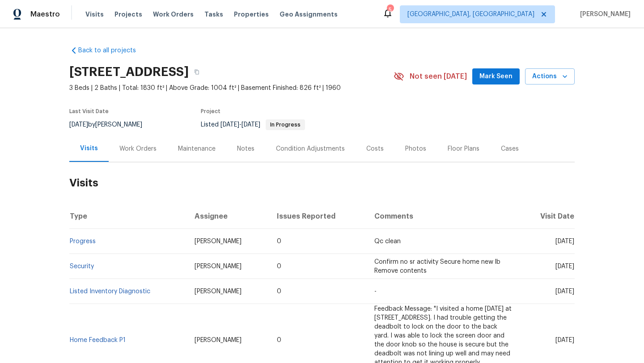
click at [145, 145] on div "Work Orders" at bounding box center [137, 149] width 37 height 9
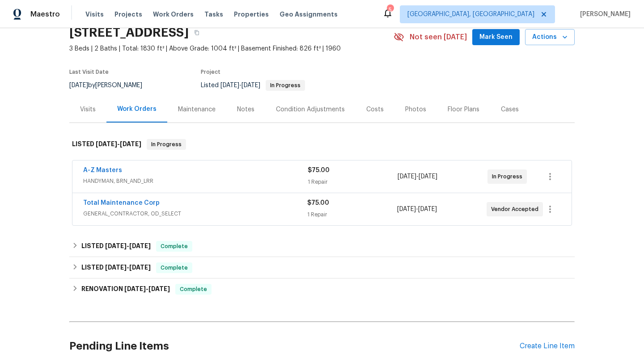
scroll to position [71, 0]
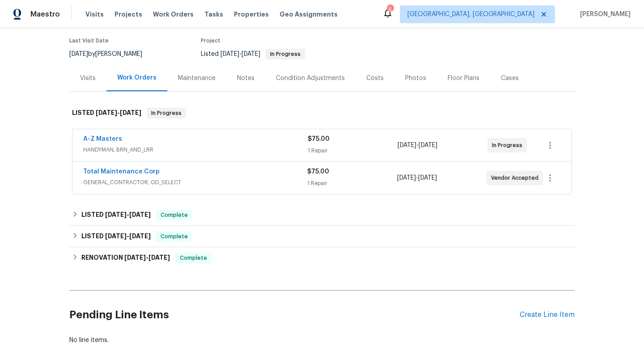
click at [212, 185] on span "GENERAL_CONTRACTOR, OD_SELECT" at bounding box center [195, 182] width 224 height 9
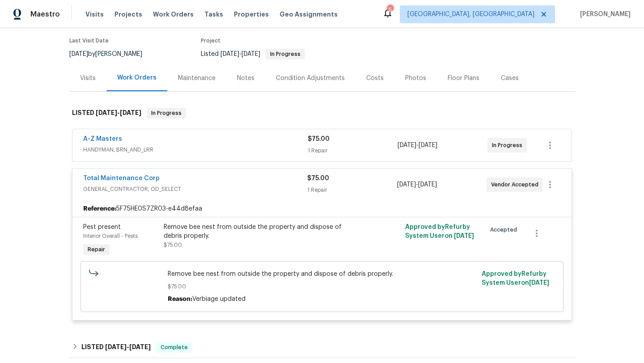
scroll to position [73, 0]
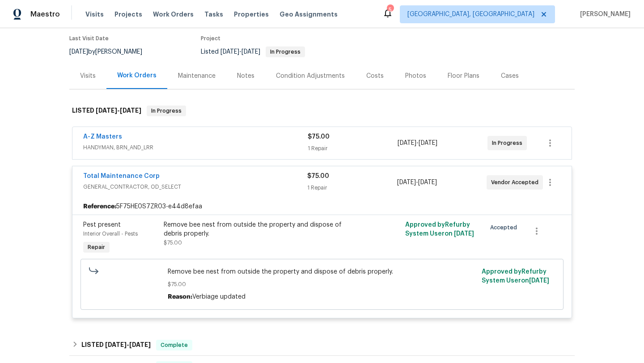
click at [247, 131] on div "A-Z Masters HANDYMAN, BRN_AND_LRR $75.00 1 Repair [DATE] - [DATE] In Progress" at bounding box center [321, 143] width 499 height 32
click at [247, 140] on div "A-Z Masters" at bounding box center [195, 137] width 225 height 11
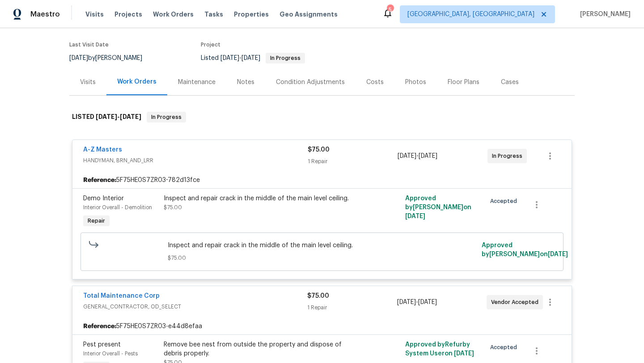
scroll to position [62, 0]
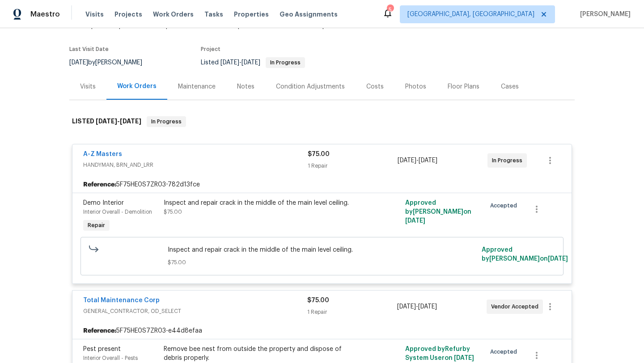
click at [98, 84] on div "Visits" at bounding box center [87, 86] width 37 height 26
